Goal: Register for event/course

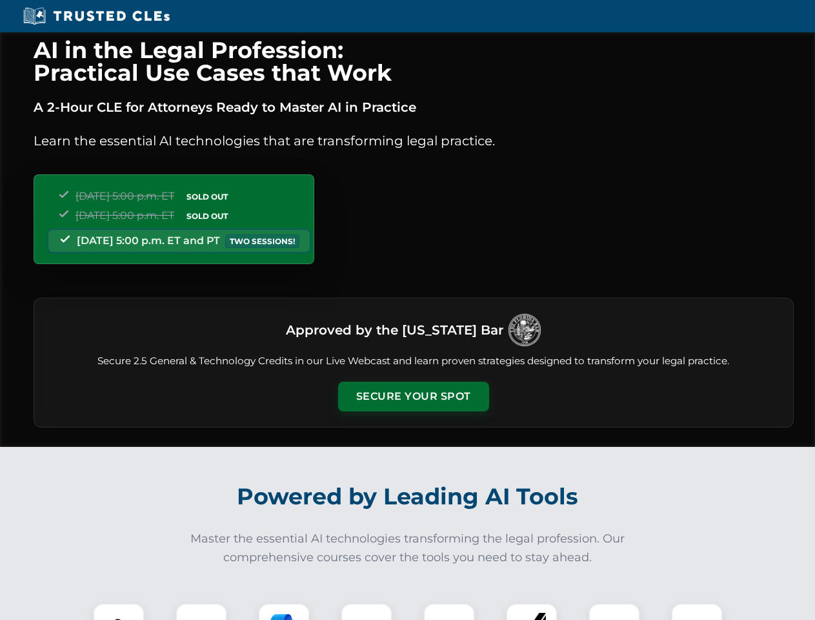
click at [413, 396] on button "Secure Your Spot" at bounding box center [413, 397] width 151 height 30
click at [119, 611] on img at bounding box center [118, 628] width 37 height 37
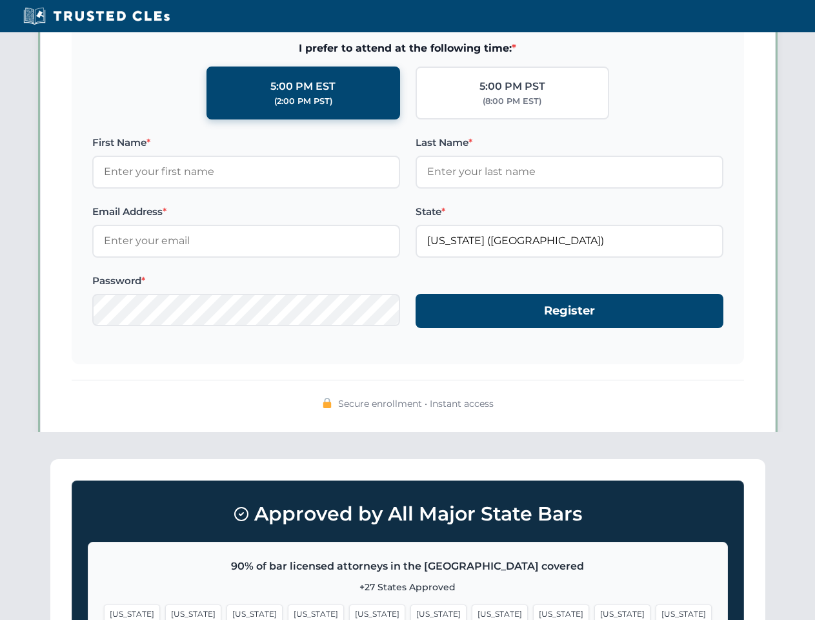
click at [472, 611] on span "[US_STATE]" at bounding box center [500, 613] width 56 height 19
click at [595, 611] on span "[US_STATE]" at bounding box center [623, 613] width 56 height 19
